Goal: Task Accomplishment & Management: Complete application form

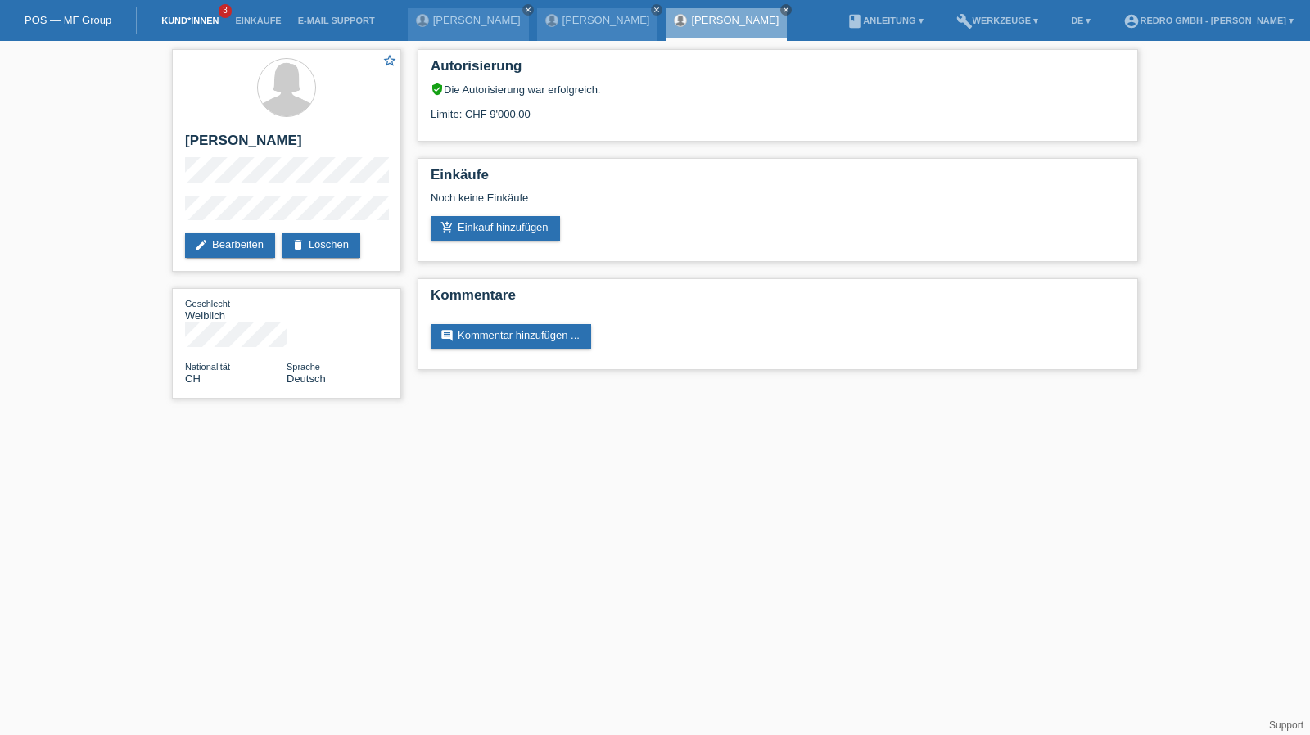
click at [210, 20] on link "Kund*innen" at bounding box center [190, 21] width 74 height 10
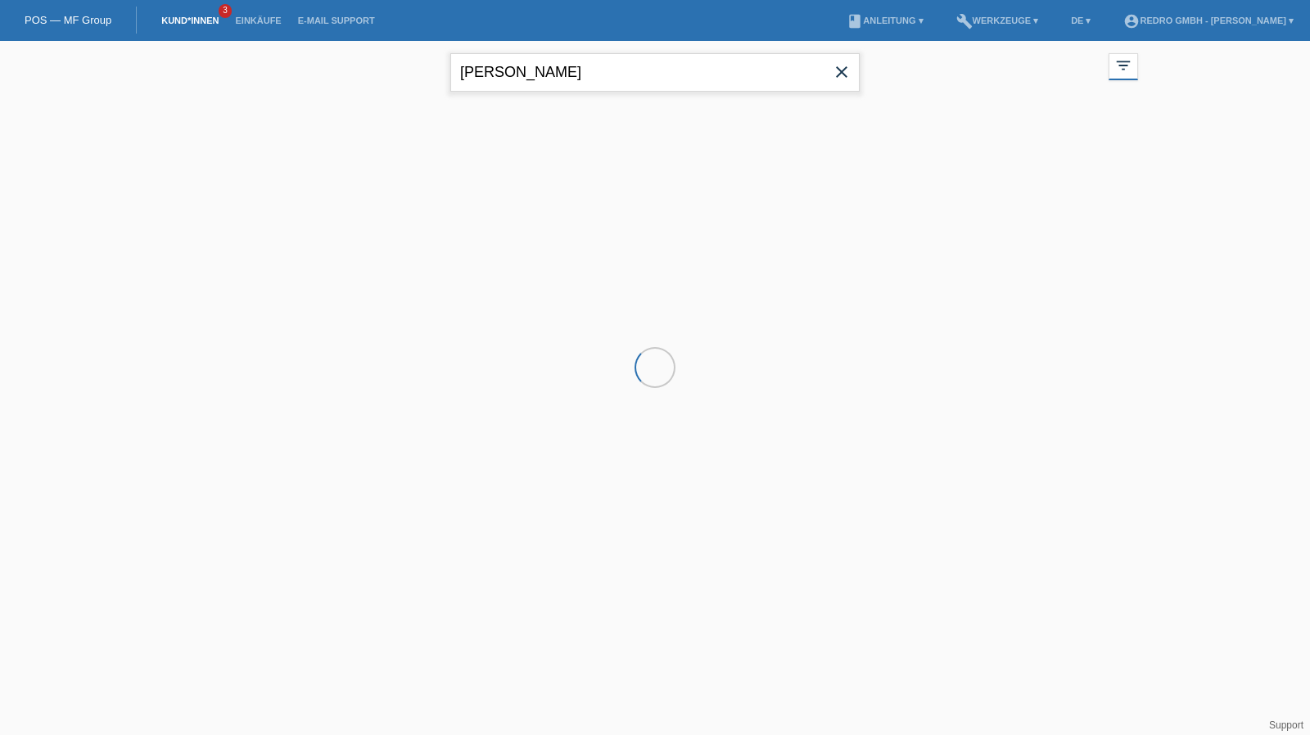
click at [591, 73] on input "vanesa ramos" at bounding box center [654, 72] width 409 height 38
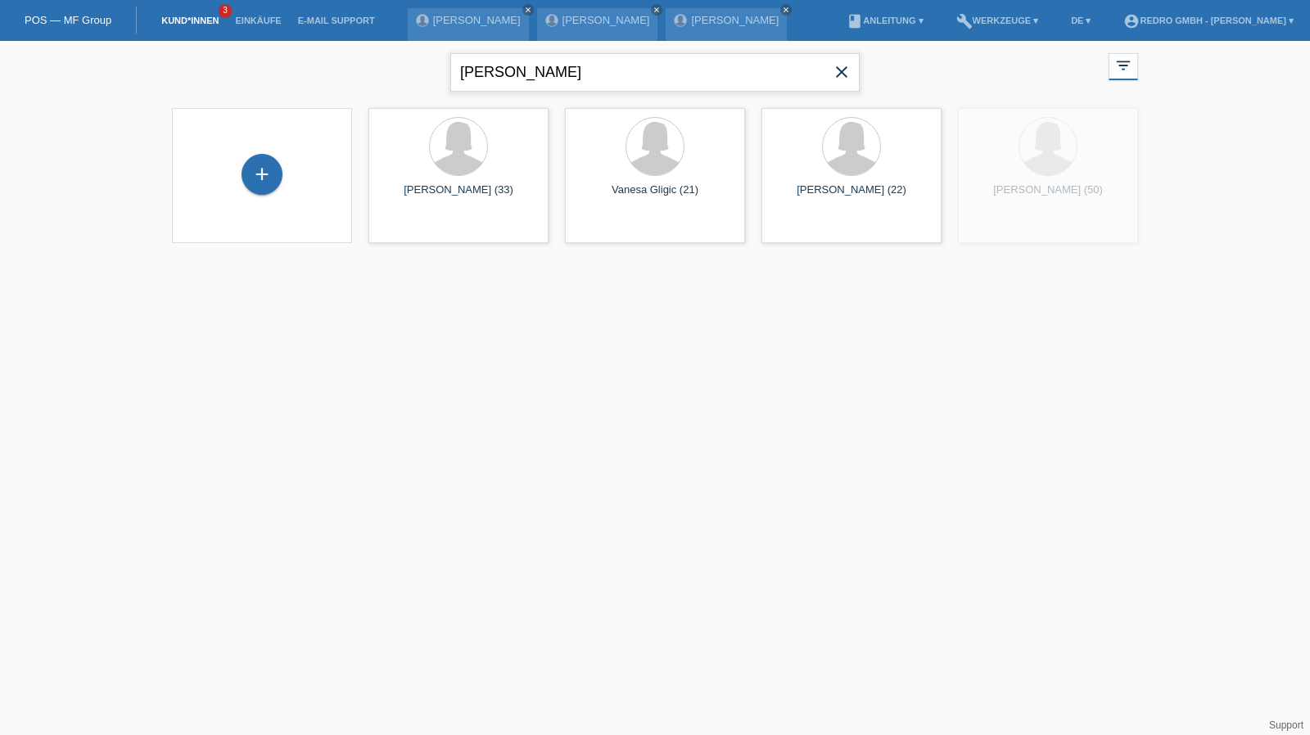
click at [591, 73] on input "vanesa ramos" at bounding box center [654, 72] width 409 height 38
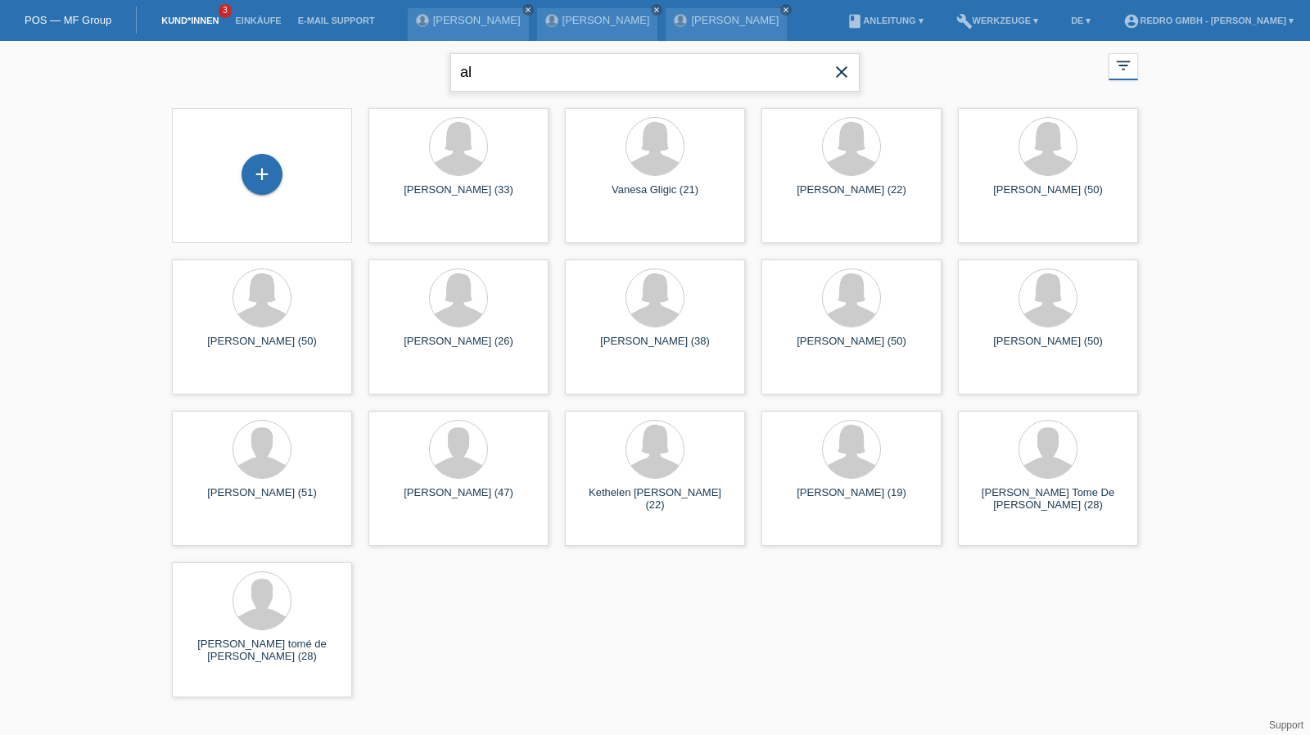
type input "a"
type input "villamil"
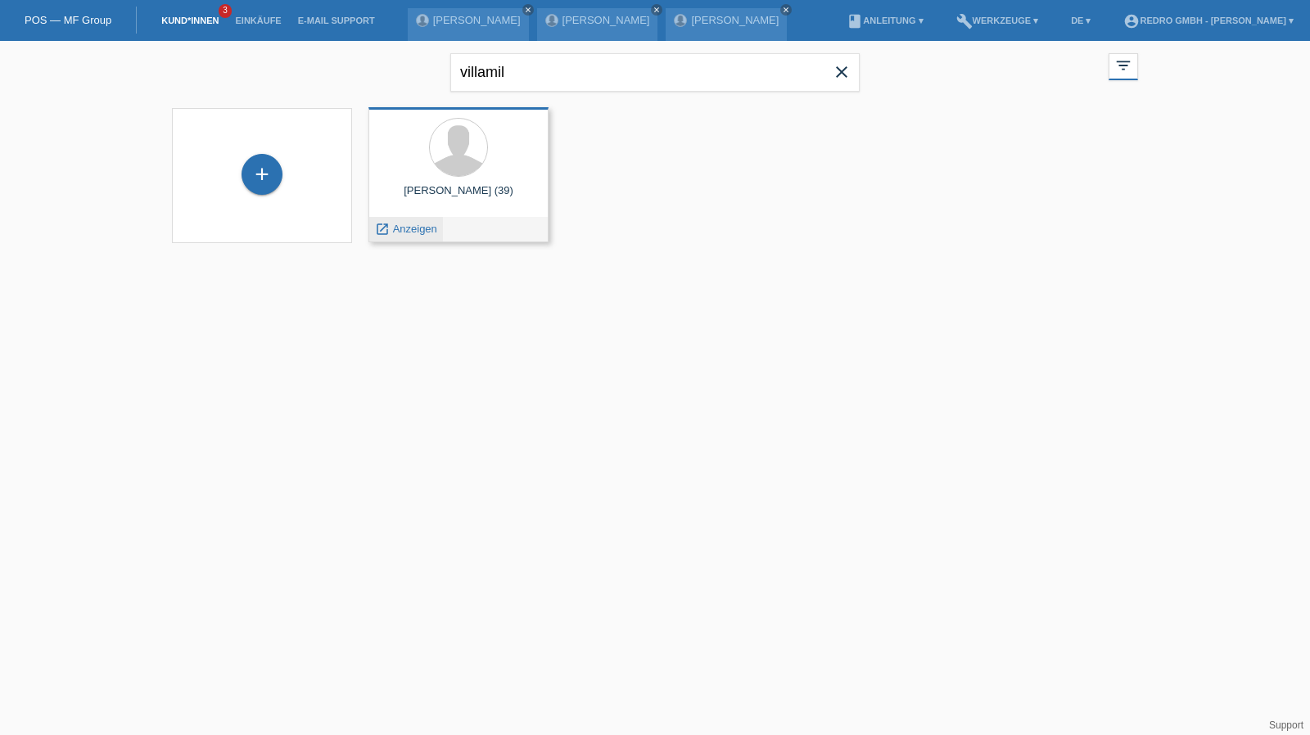
click at [408, 228] on span "Anzeigen" at bounding box center [415, 229] width 44 height 12
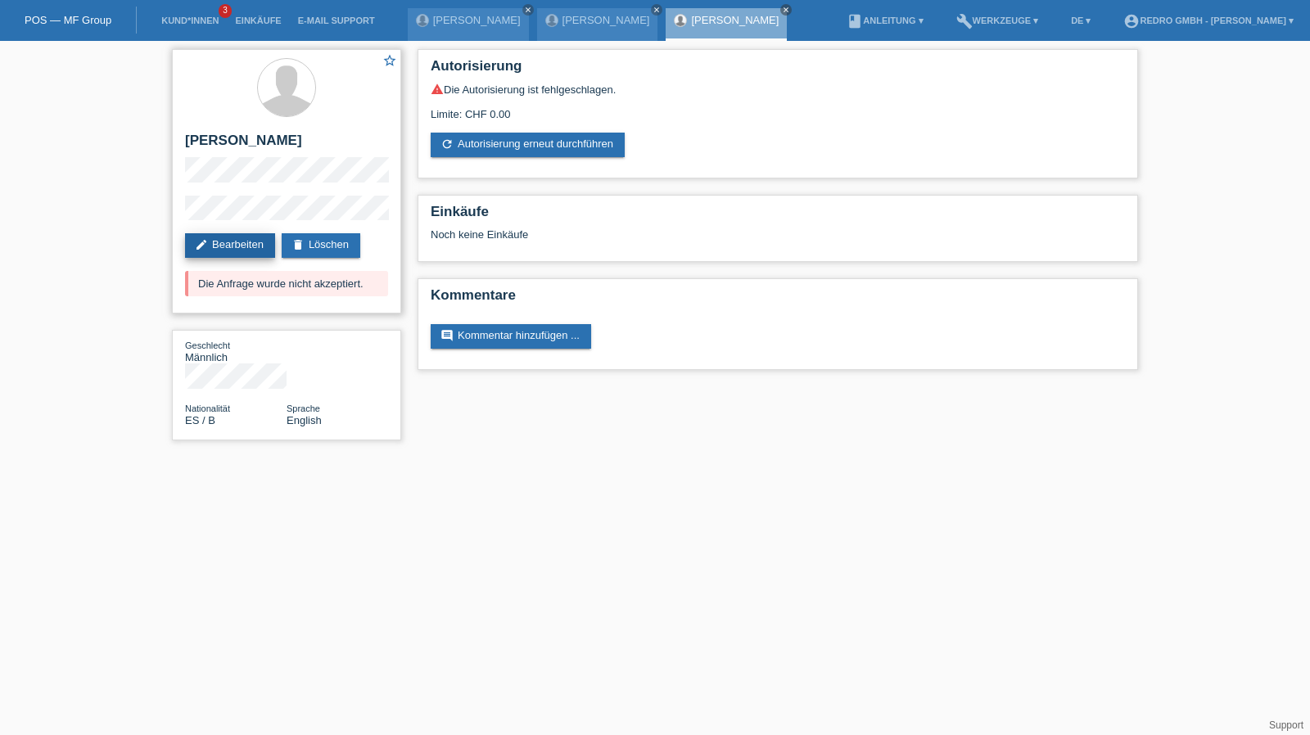
click at [255, 245] on link "edit Bearbeiten" at bounding box center [230, 245] width 90 height 25
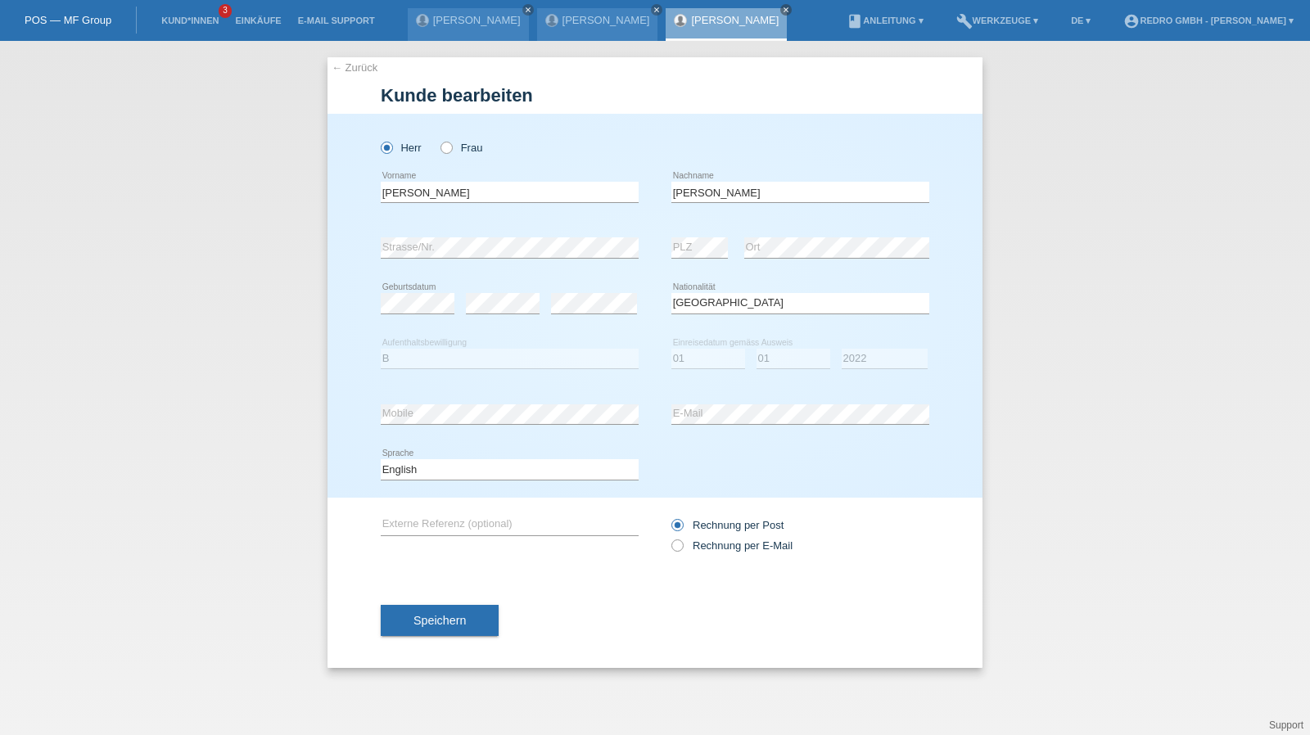
select select "ES"
select select "B"
select select "01"
select select "2022"
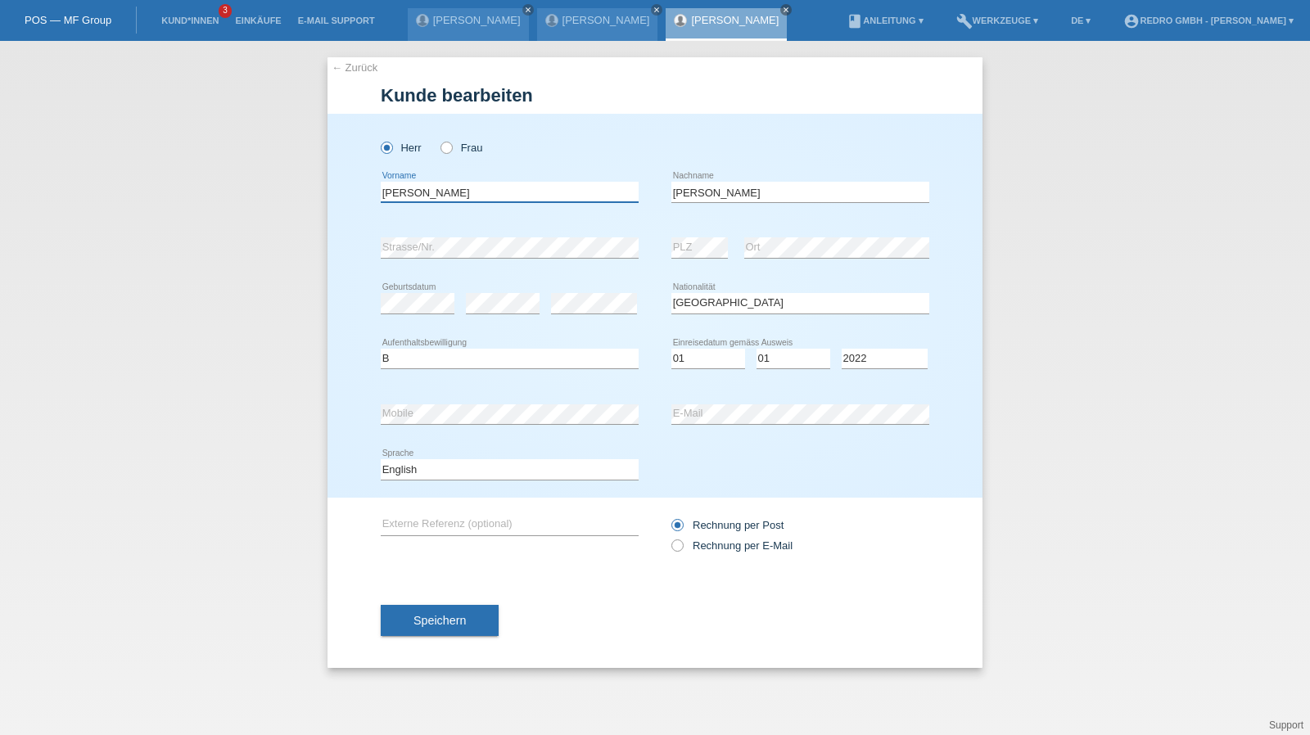
click at [472, 191] on input "Álvaro" at bounding box center [510, 192] width 258 height 20
click at [389, 194] on input "Álvaro" at bounding box center [510, 192] width 258 height 20
type input "Alvaro"
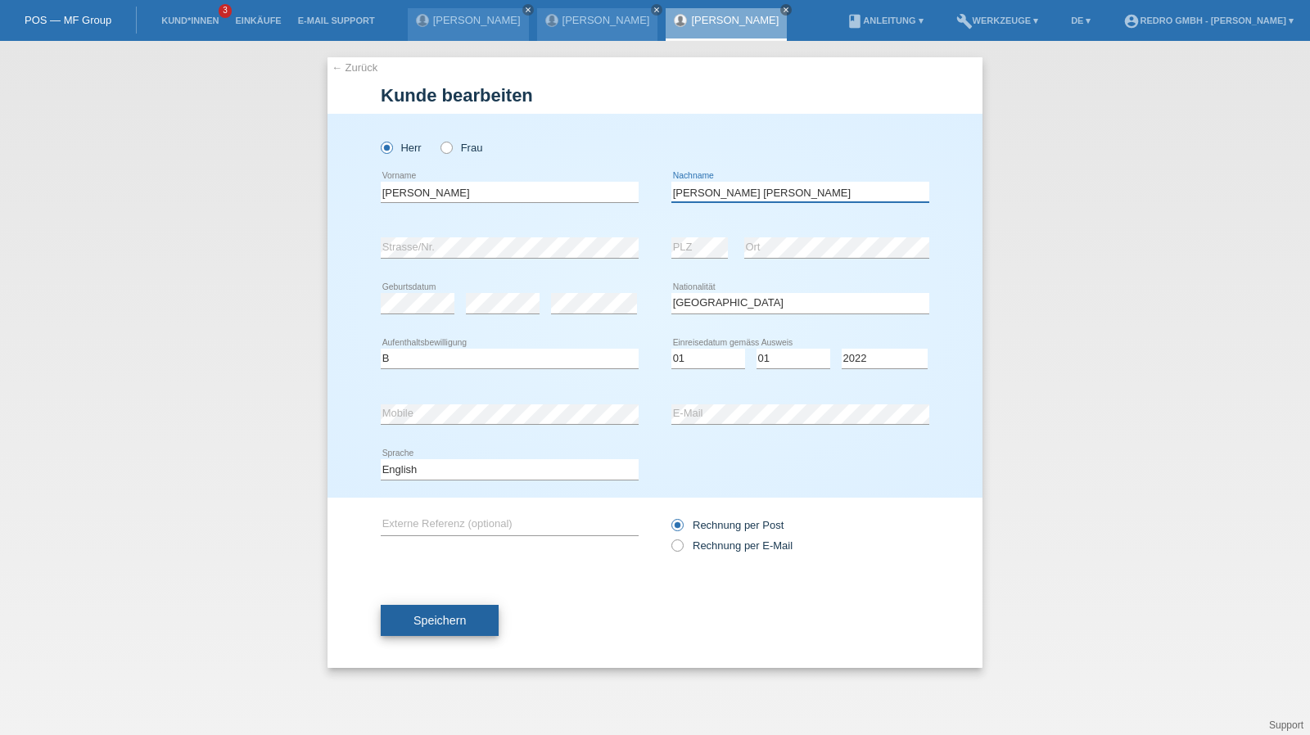
type input "Fernandez-Villamil Vega"
click at [404, 623] on button "Speichern" at bounding box center [440, 620] width 118 height 31
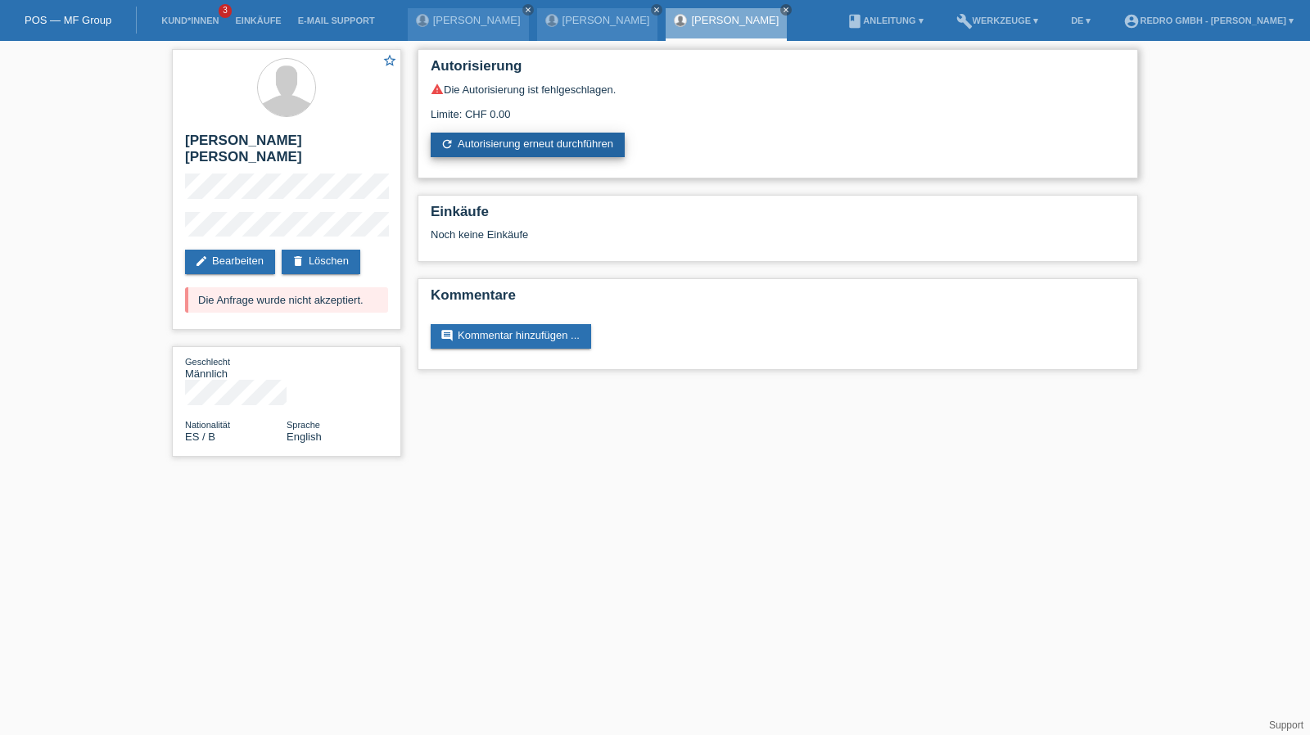
click at [511, 139] on link "refresh Autorisierung erneut durchführen" at bounding box center [528, 145] width 194 height 25
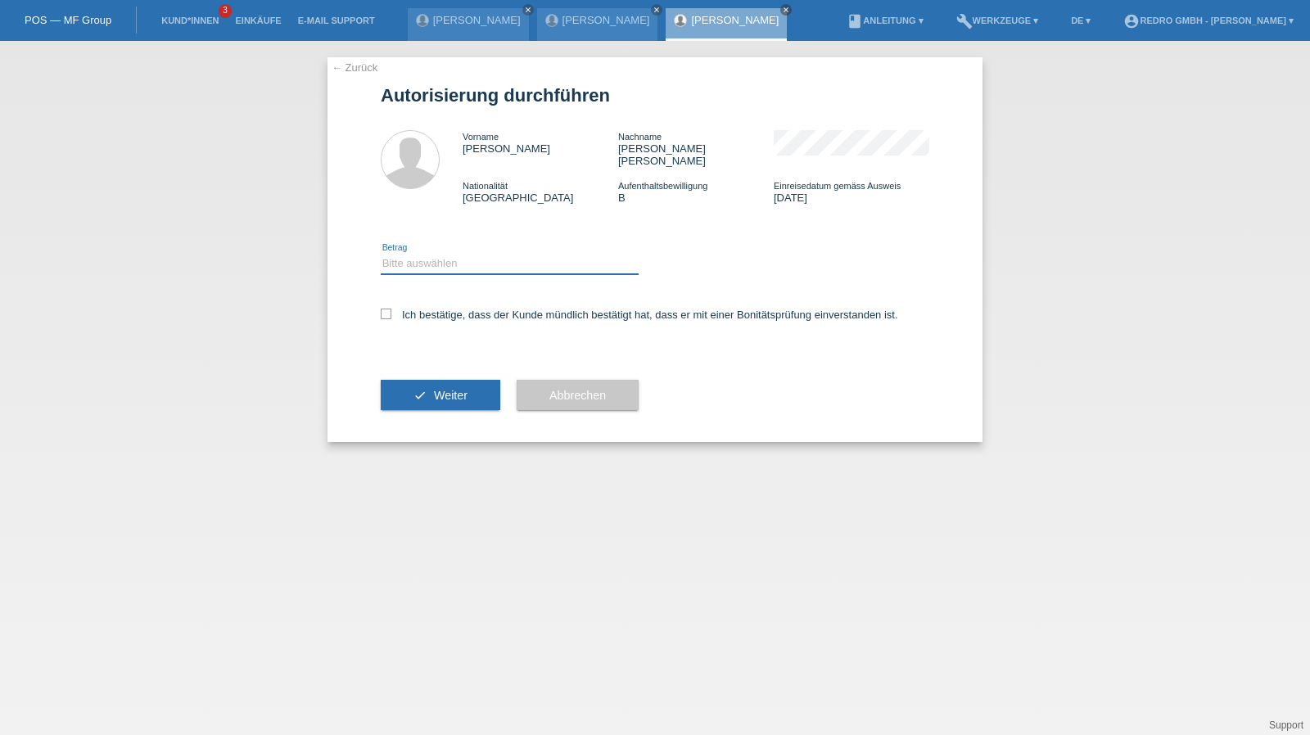
drag, startPoint x: 449, startPoint y: 248, endPoint x: 445, endPoint y: 261, distance: 13.5
click at [449, 254] on select "Bitte auswählen CHF 1.00 - CHF 499.00 CHF 500.00 - CHF 1'999.00 CHF 2'000.00 - …" at bounding box center [510, 264] width 258 height 20
select select "1"
click at [381, 254] on select "Bitte auswählen CHF 1.00 - CHF 499.00 CHF 500.00 - CHF 1'999.00 CHF 2'000.00 - …" at bounding box center [510, 264] width 258 height 20
click at [429, 309] on label "Ich bestätige, dass der Kunde mündlich bestätigt hat, dass er mit einer Bonität…" at bounding box center [639, 315] width 517 height 12
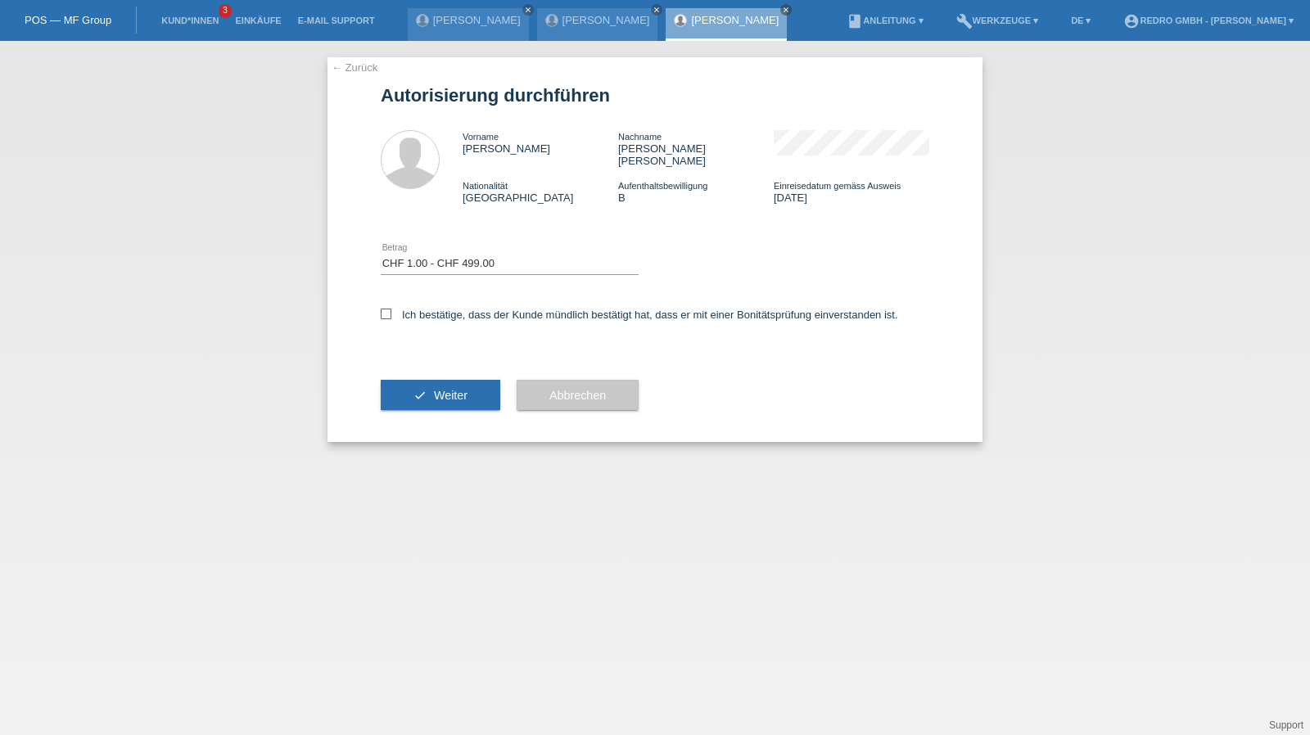
click at [391, 309] on input "Ich bestätige, dass der Kunde mündlich bestätigt hat, dass er mit einer Bonität…" at bounding box center [386, 314] width 11 height 11
checkbox input "true"
click at [406, 395] on button "check Weiter" at bounding box center [441, 395] width 120 height 31
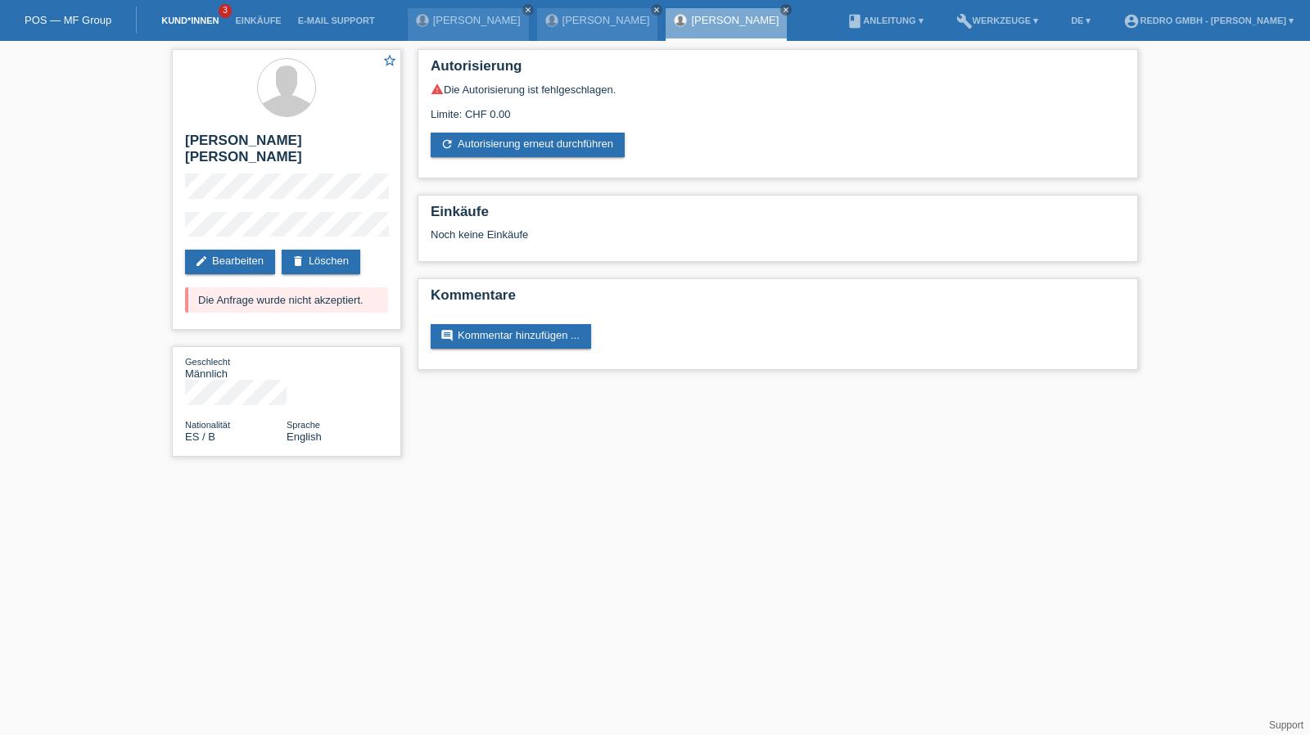
click at [170, 11] on li "Kund*innen 3" at bounding box center [190, 21] width 74 height 42
click at [169, 20] on link "Kund*innen" at bounding box center [190, 21] width 74 height 10
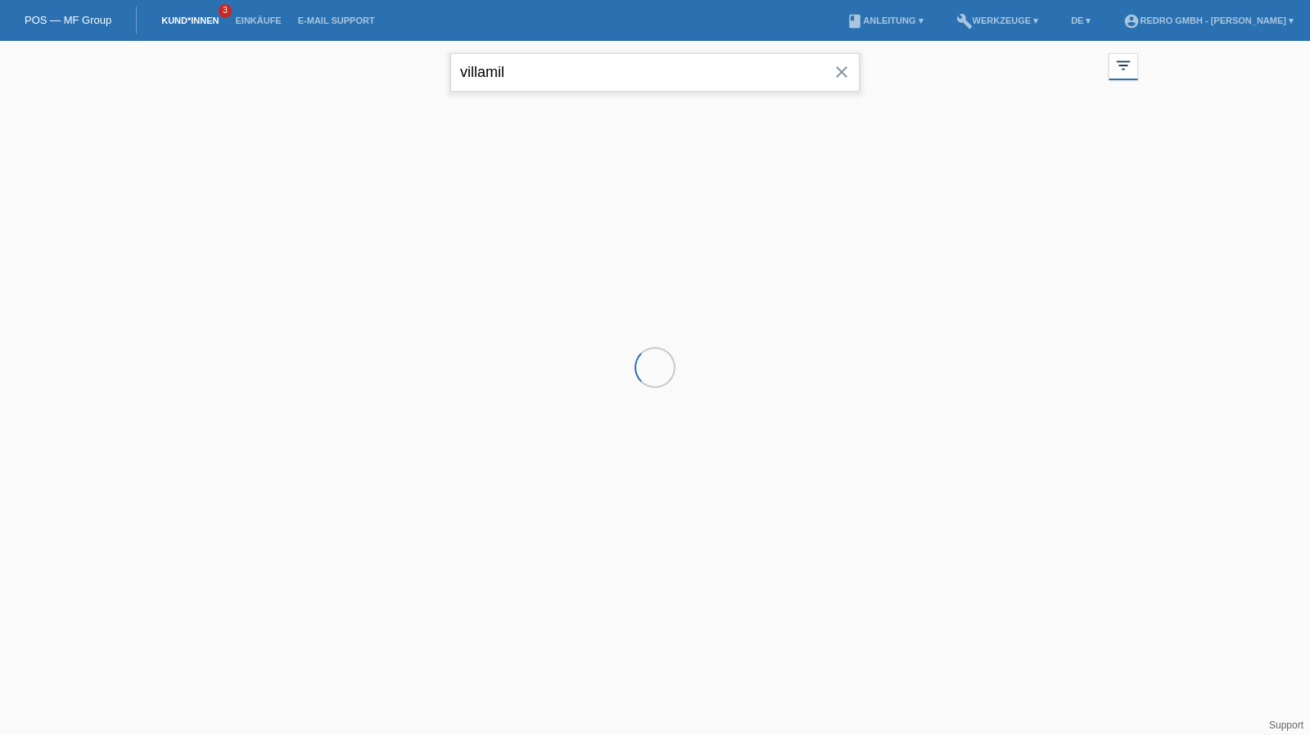
click at [545, 68] on input "villamil" at bounding box center [654, 72] width 409 height 38
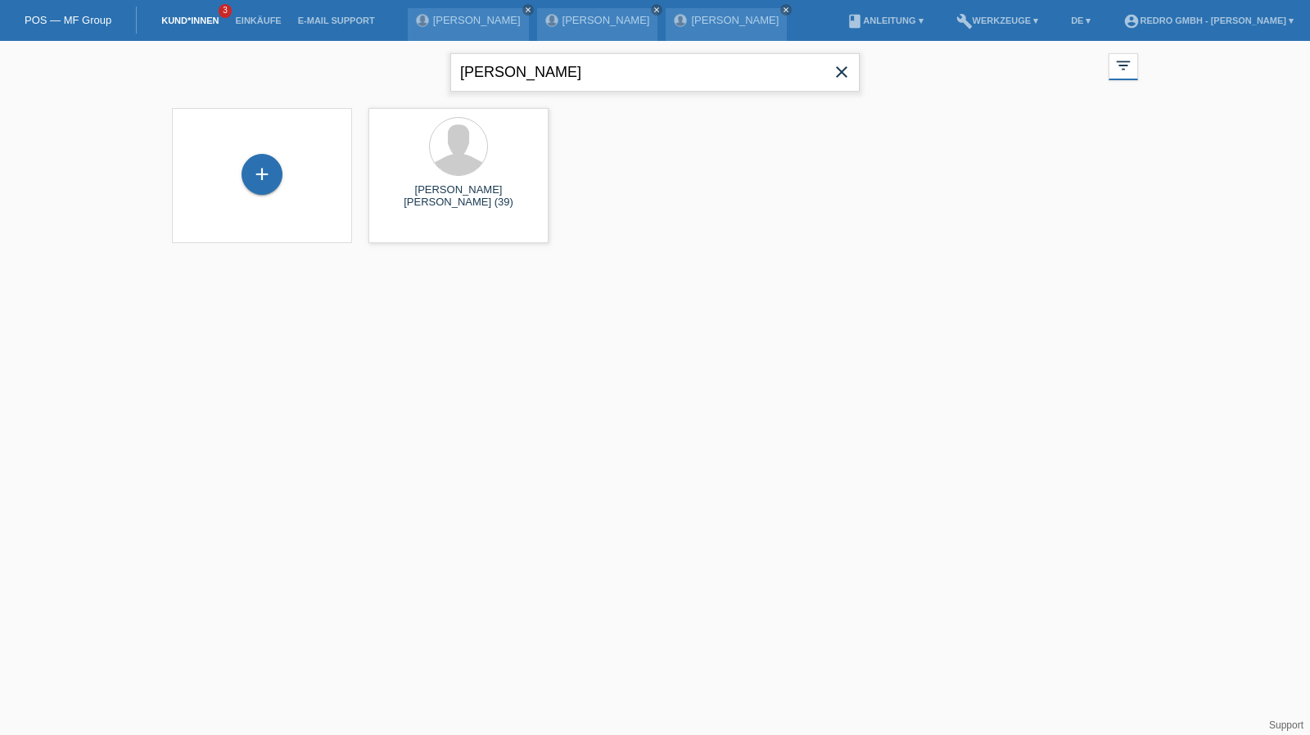
type input "[PERSON_NAME]"
click at [423, 231] on span "Anzeigen" at bounding box center [415, 229] width 44 height 12
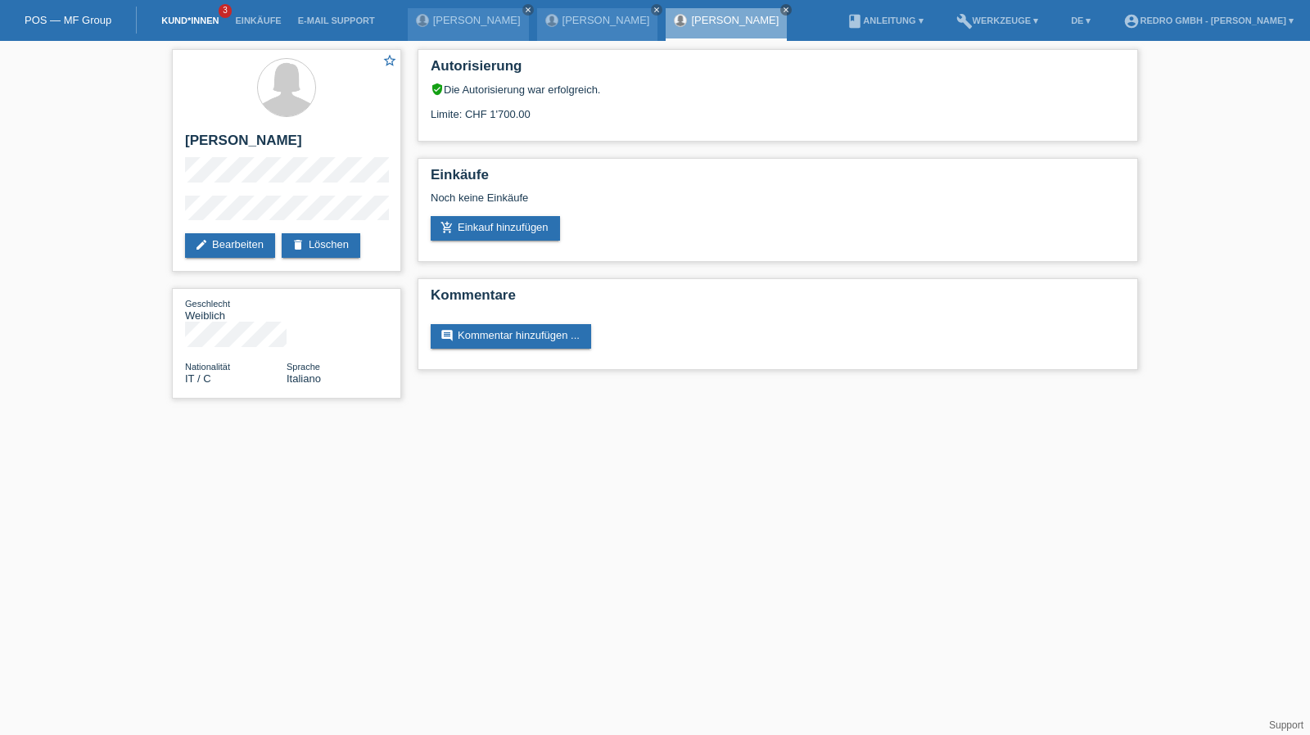
click at [201, 22] on link "Kund*innen" at bounding box center [190, 21] width 74 height 10
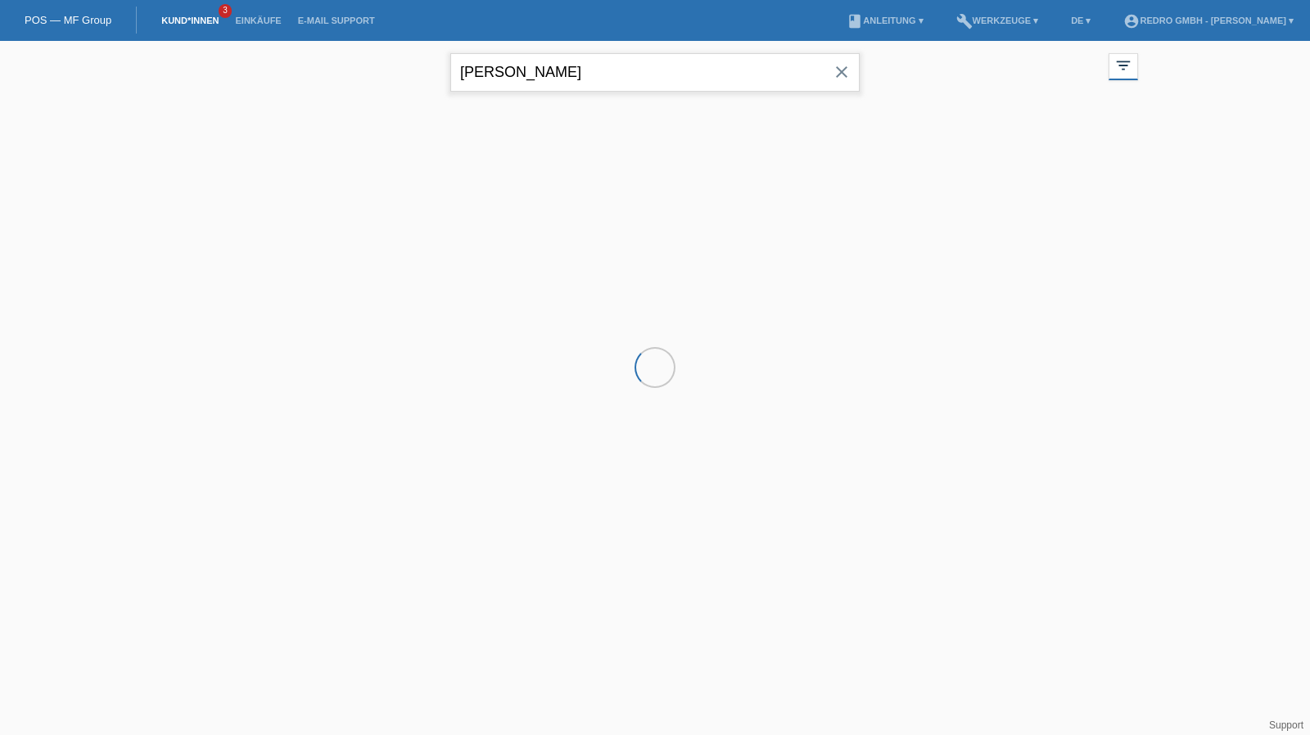
click at [663, 78] on input "[PERSON_NAME]" at bounding box center [654, 72] width 409 height 38
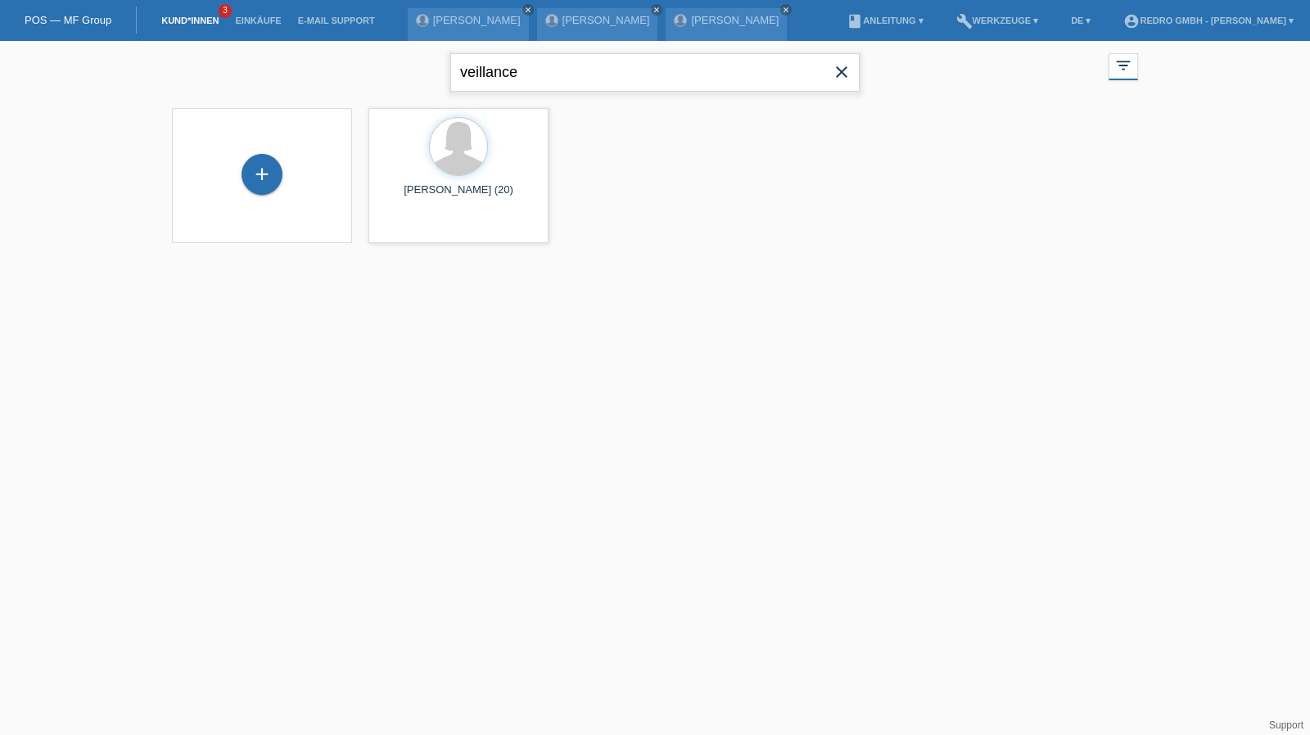
type input "veillance"
click at [419, 228] on span "Anzeigen" at bounding box center [415, 229] width 44 height 12
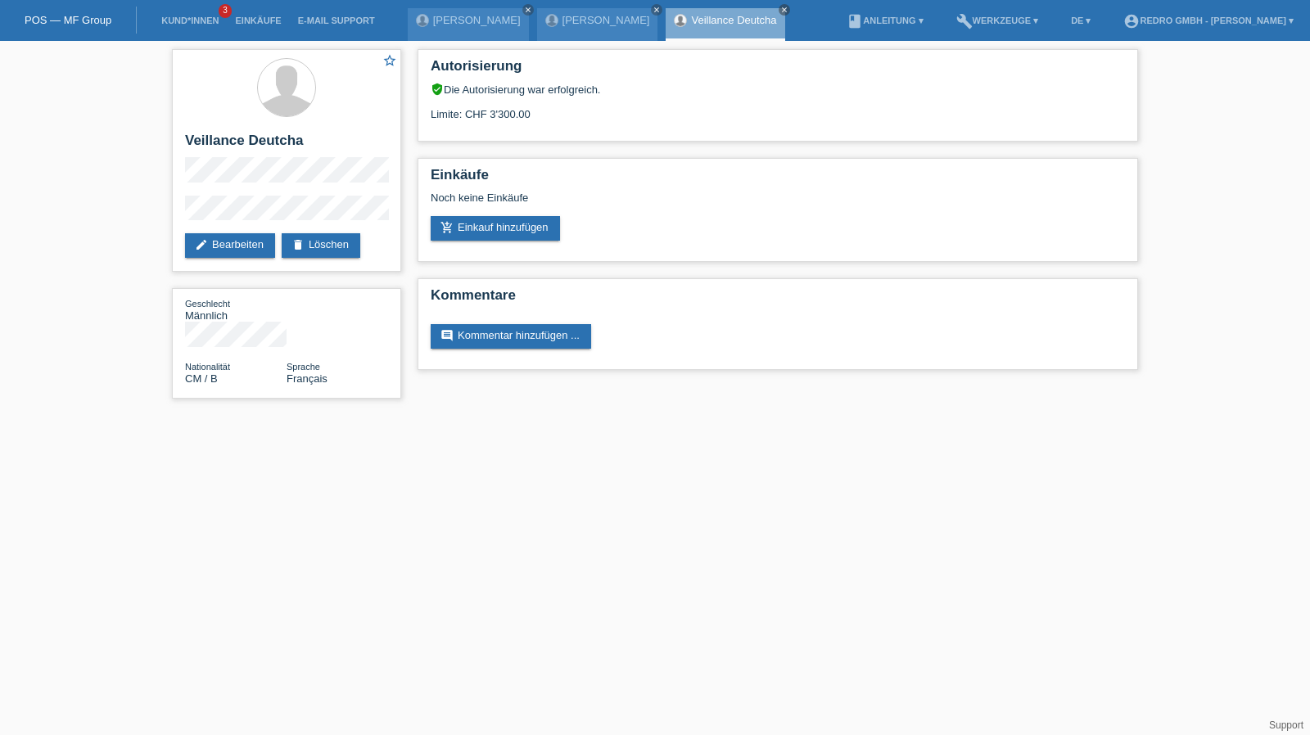
click at [848, 415] on html "POS — MF Group Kund*innen 3 Einkäufe E-Mail Support Álvaro Fernández-Villamil c…" at bounding box center [655, 207] width 1310 height 415
